Goal: Transaction & Acquisition: Book appointment/travel/reservation

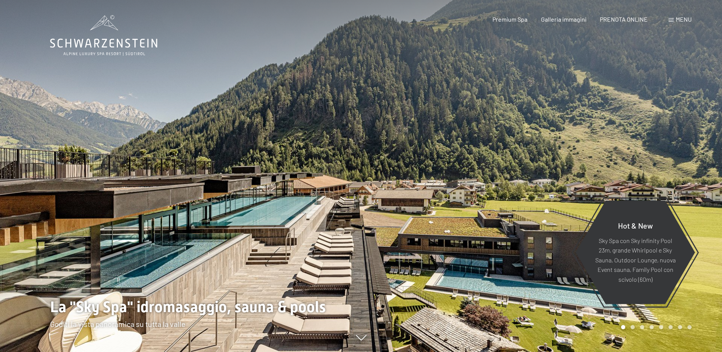
click at [670, 21] on span at bounding box center [670, 20] width 5 height 4
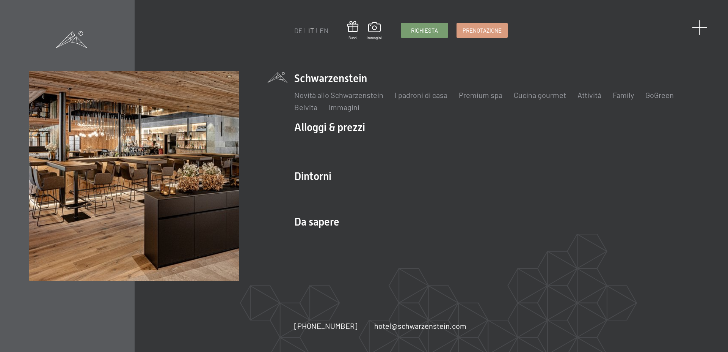
click at [704, 28] on span at bounding box center [700, 28] width 16 height 16
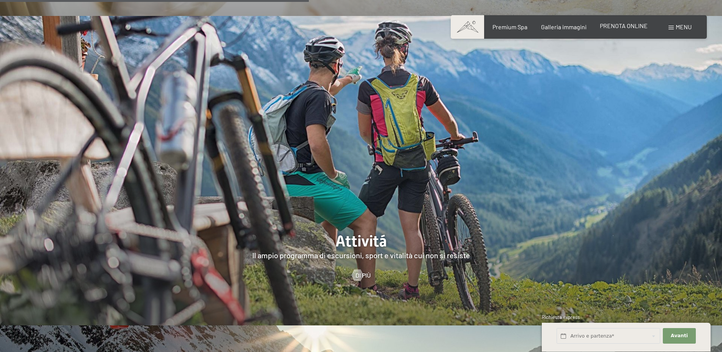
scroll to position [1417, 0]
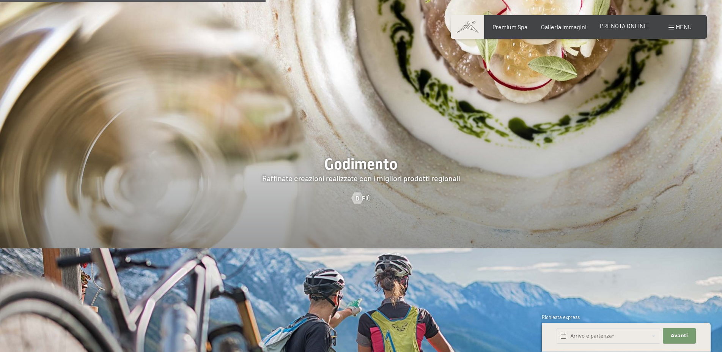
click at [634, 31] on div "Premium Spa Galleria immagini PRENOTA ONLINE" at bounding box center [563, 27] width 195 height 8
click at [632, 28] on span "PRENOTA ONLINE" at bounding box center [624, 25] width 48 height 7
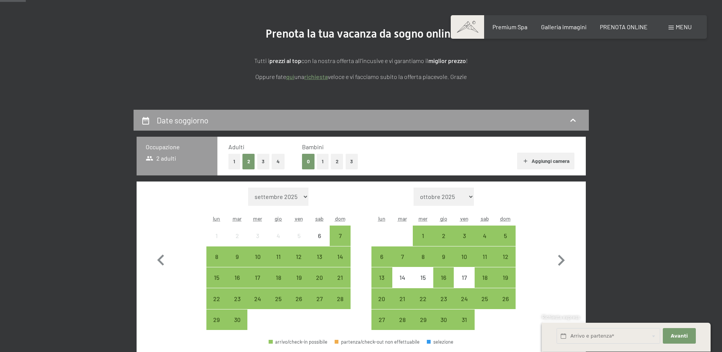
scroll to position [116, 0]
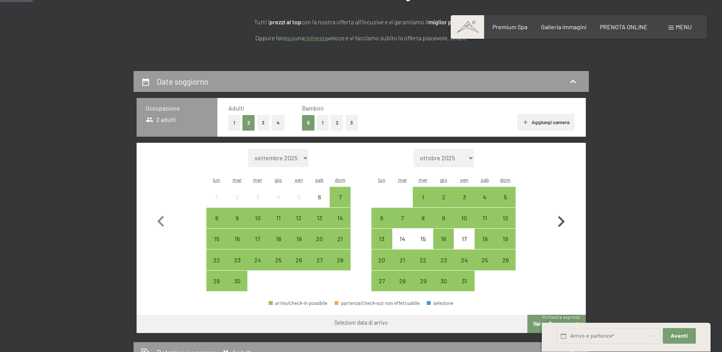
click at [560, 222] on icon "button" at bounding box center [561, 221] width 22 height 22
select select "[DATE]"
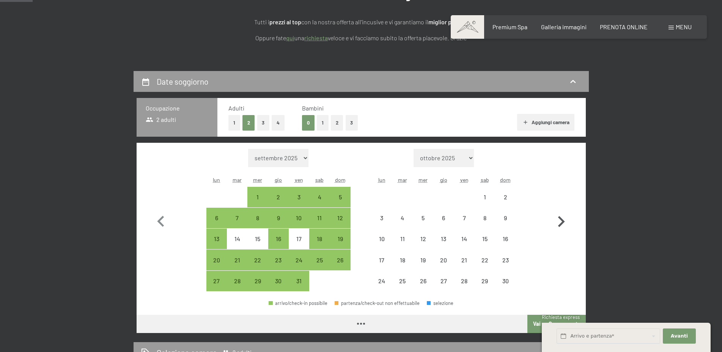
select select "[DATE]"
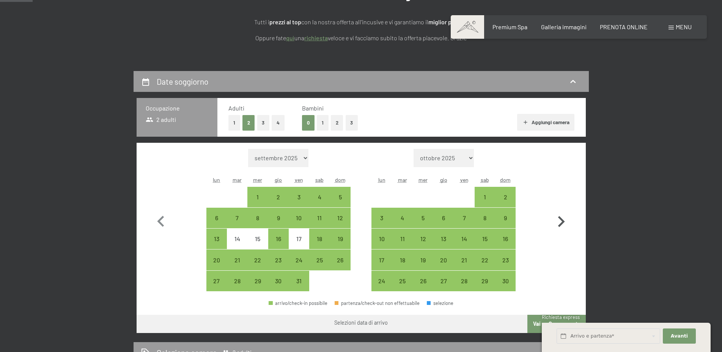
click at [560, 222] on icon "button" at bounding box center [561, 221] width 22 height 22
select select "[DATE]"
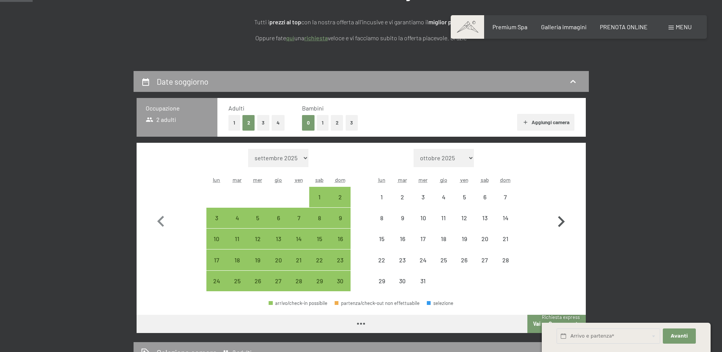
click at [560, 222] on icon "button" at bounding box center [561, 221] width 22 height 22
select select "[DATE]"
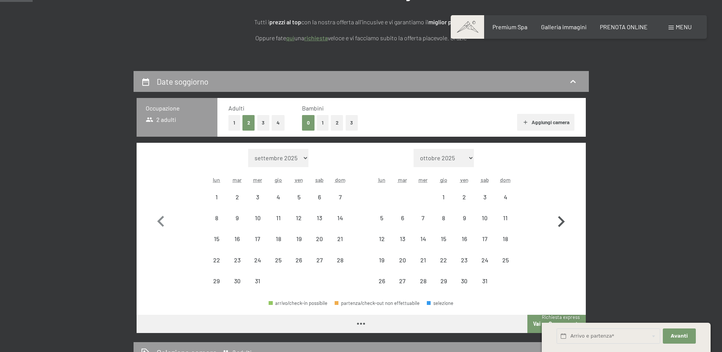
select select "[DATE]"
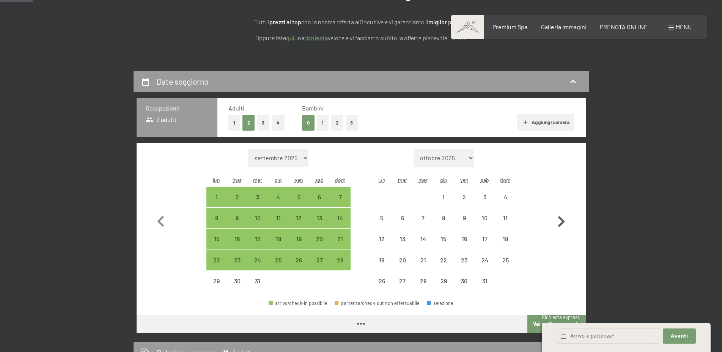
select select "[DATE]"
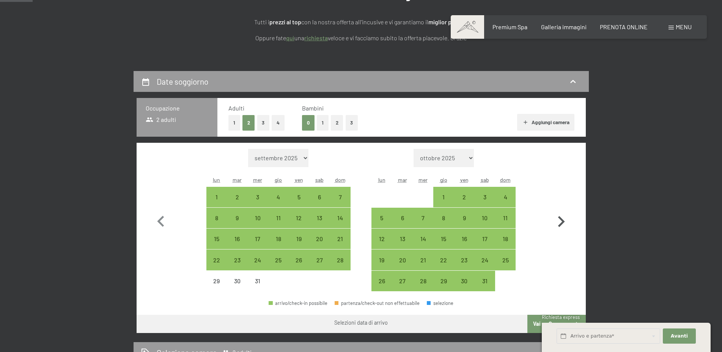
click at [560, 222] on icon "button" at bounding box center [561, 221] width 22 height 22
select select "[DATE]"
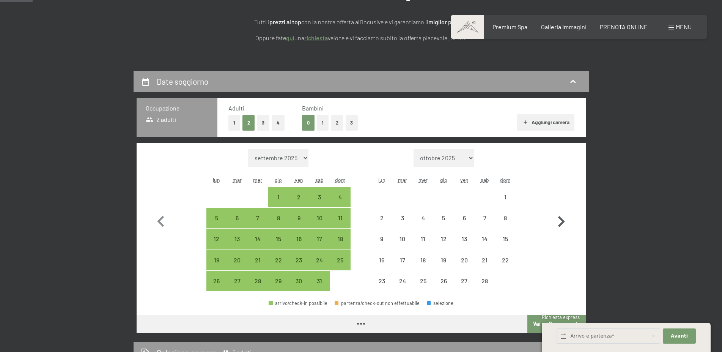
click at [560, 222] on icon "button" at bounding box center [561, 221] width 22 height 22
select select "[DATE]"
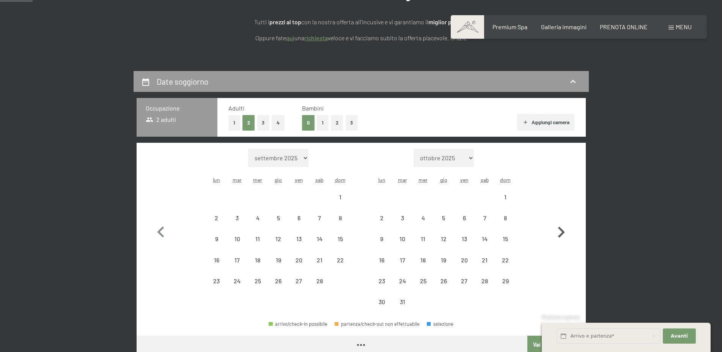
select select "[DATE]"
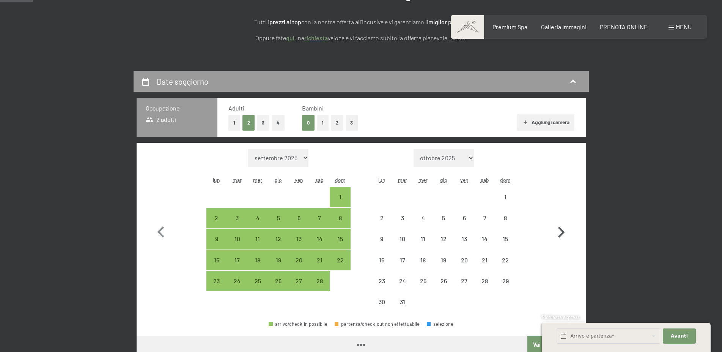
select select "[DATE]"
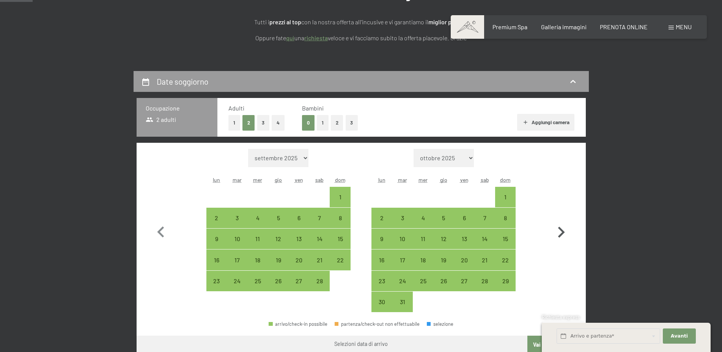
click at [560, 222] on icon "button" at bounding box center [561, 232] width 22 height 22
select select "[DATE]"
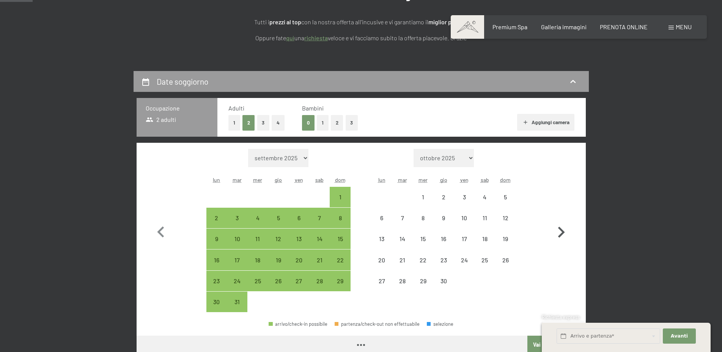
select select "[DATE]"
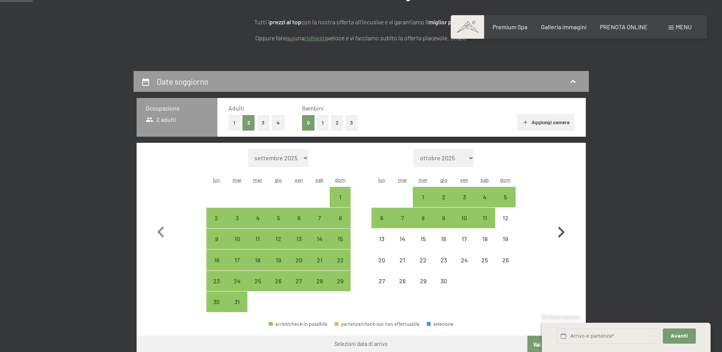
click at [560, 222] on icon "button" at bounding box center [561, 232] width 22 height 22
select select "[DATE]"
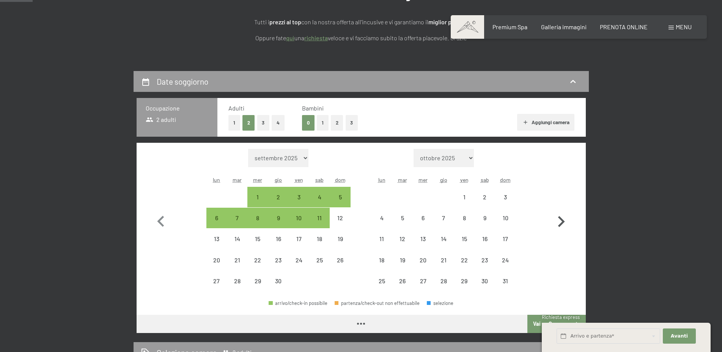
select select "[DATE]"
click at [560, 222] on icon "button" at bounding box center [561, 221] width 22 height 22
select select "[DATE]"
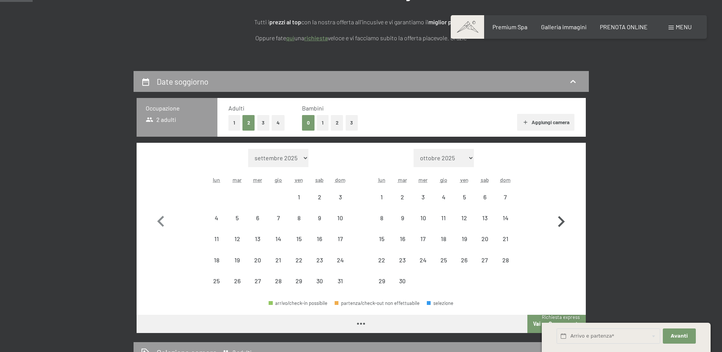
select select "[DATE]"
click at [506, 262] on div "28" at bounding box center [505, 266] width 19 height 19
select select "[DATE]"
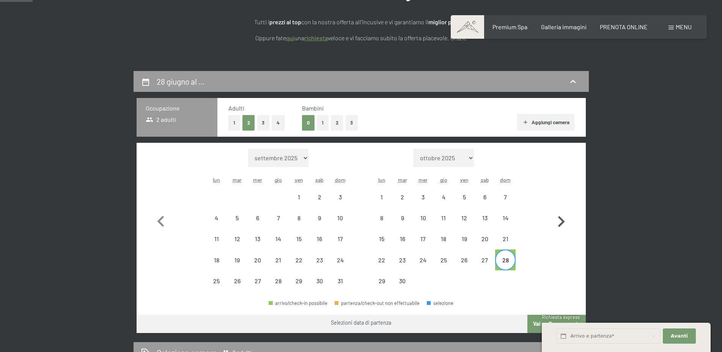
click at [558, 218] on icon "button" at bounding box center [561, 221] width 22 height 22
select select "[DATE]"
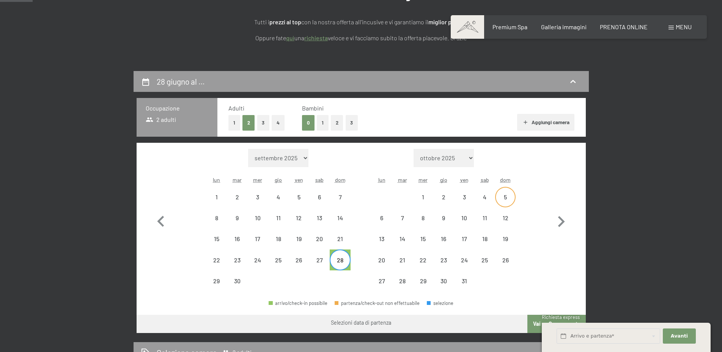
click at [502, 193] on div "5" at bounding box center [505, 196] width 19 height 19
select select "[DATE]"
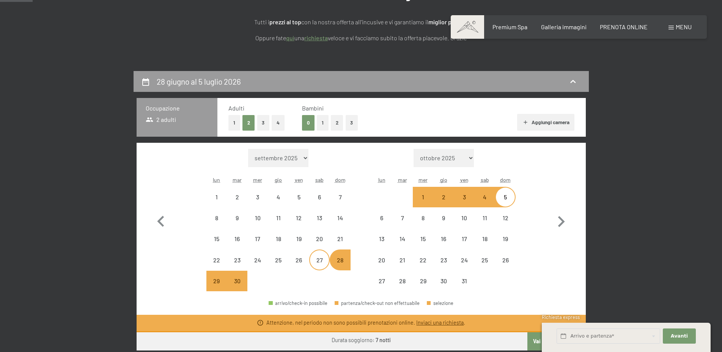
click at [320, 261] on div "27" at bounding box center [319, 266] width 19 height 19
select select "[DATE]"
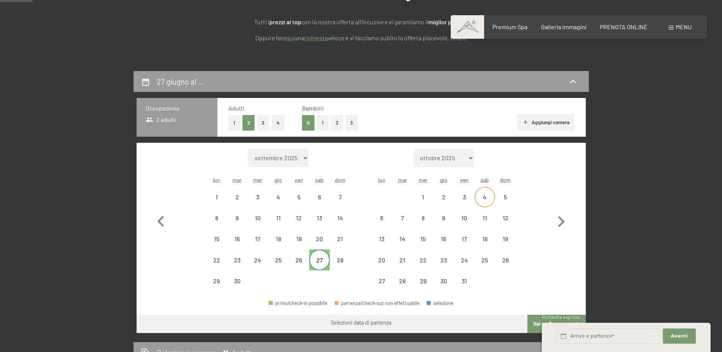
click at [485, 193] on div "4" at bounding box center [484, 196] width 19 height 19
select select "[DATE]"
